Goal: Task Accomplishment & Management: Manage account settings

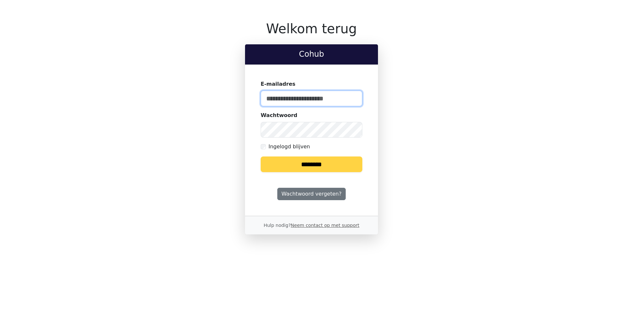
type input "**********"
click at [347, 167] on input "********" at bounding box center [312, 164] width 102 height 16
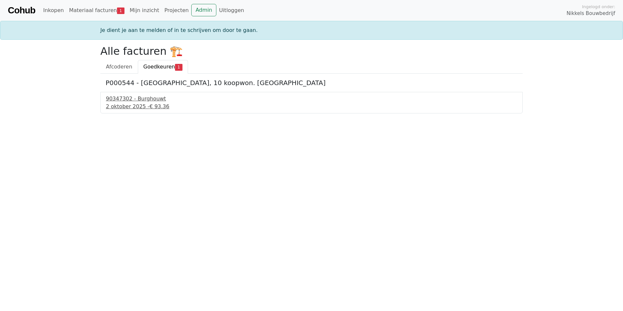
click at [139, 102] on div "90347302 - Burghouwt" at bounding box center [311, 99] width 411 height 8
